Goal: Information Seeking & Learning: Learn about a topic

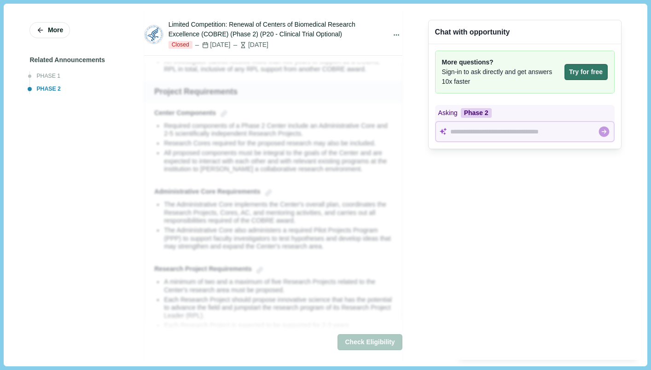
scroll to position [443, 0]
